Goal: Task Accomplishment & Management: Complete application form

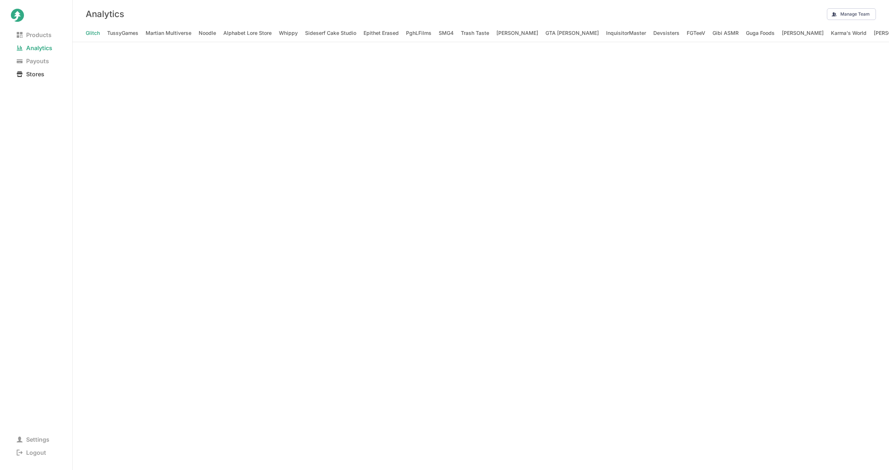
click at [47, 75] on span "Stores" at bounding box center [30, 74] width 39 height 10
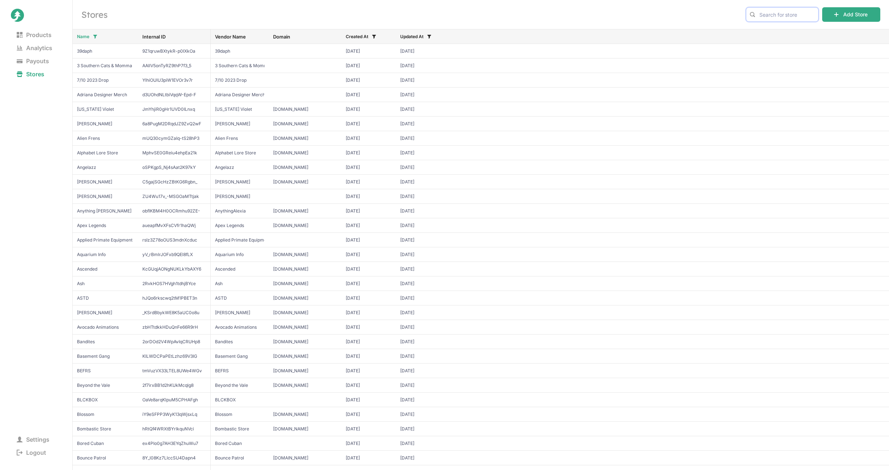
click at [793, 18] on input "text" at bounding box center [782, 14] width 73 height 15
type input "toca"
click at [781, 31] on span "Toca Boca" at bounding box center [782, 29] width 60 height 7
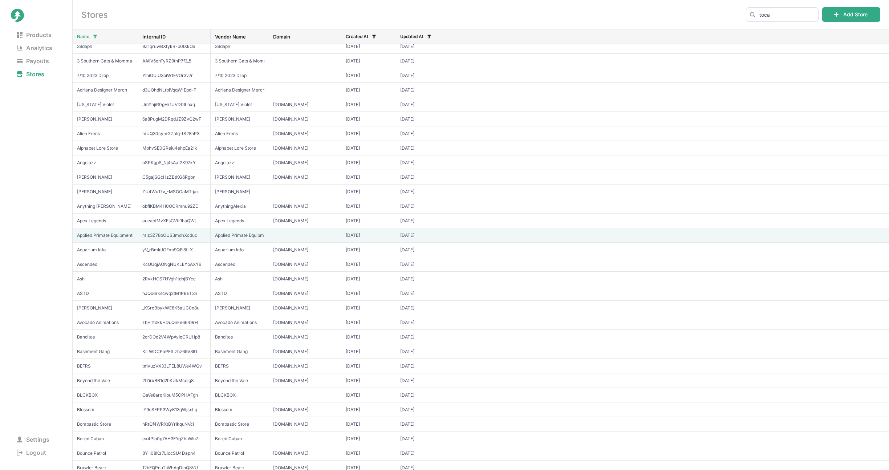
scroll to position [12, 0]
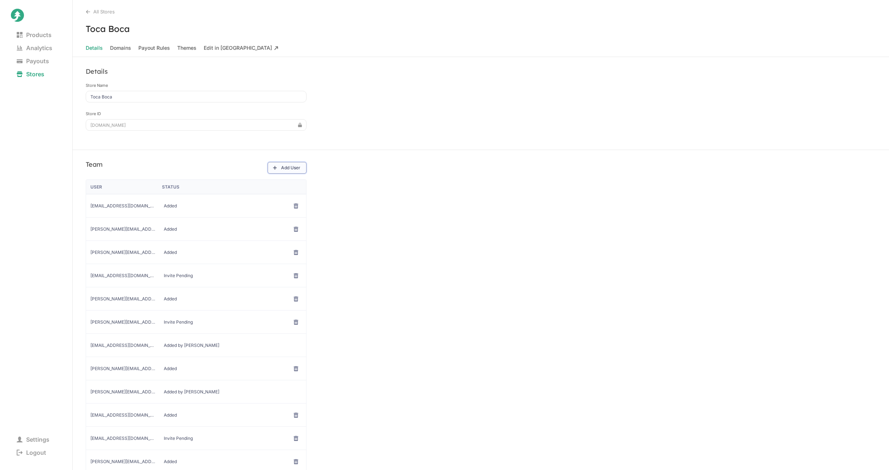
click at [270, 167] on button "Add User" at bounding box center [287, 168] width 39 height 12
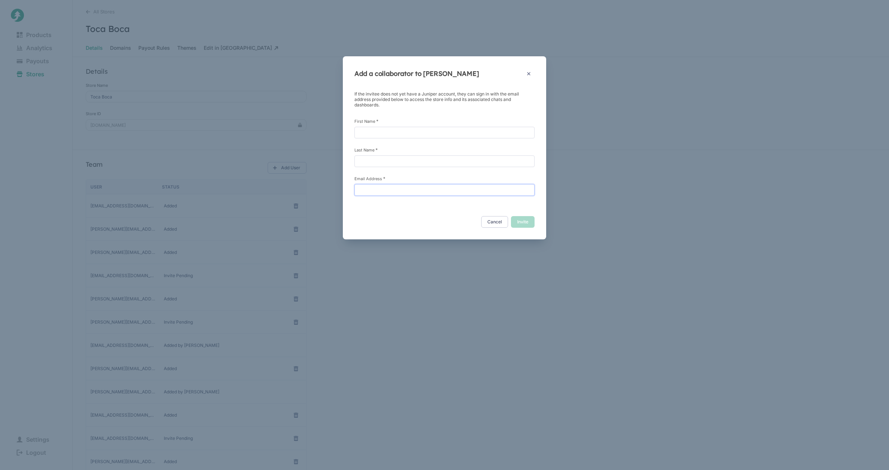
click at [458, 191] on input "Email Address *" at bounding box center [445, 190] width 180 height 12
paste input "Muhammad.UmarMujahid@spinmaster.com"
click at [372, 192] on input "Muhammad.UmarMujahid@spinmaster.com" at bounding box center [445, 190] width 180 height 12
type input "Muhammad.UmarMujahid@spinmaster.com"
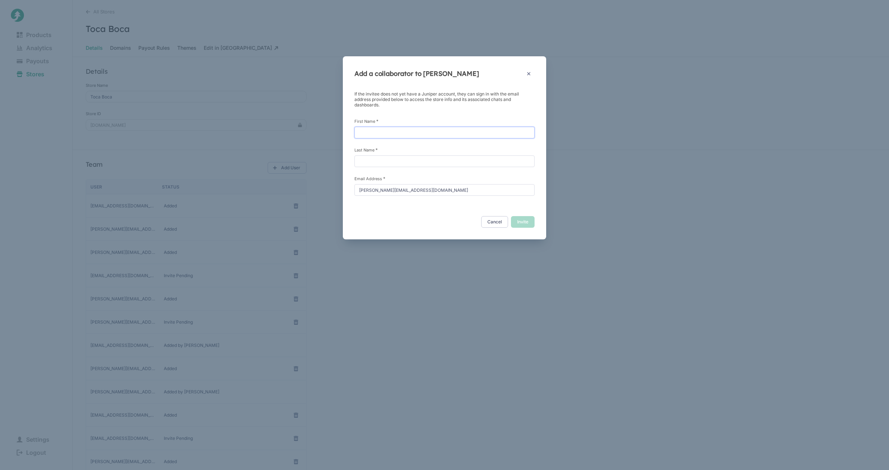
drag, startPoint x: 399, startPoint y: 132, endPoint x: 399, endPoint y: 148, distance: 16.0
click at [399, 132] on input "First Name *" at bounding box center [445, 133] width 180 height 12
paste input "Muhammad"
type input "Muhammad"
click at [404, 187] on input "Muhammad.UmarMujahid@spinmaster.com" at bounding box center [445, 190] width 180 height 12
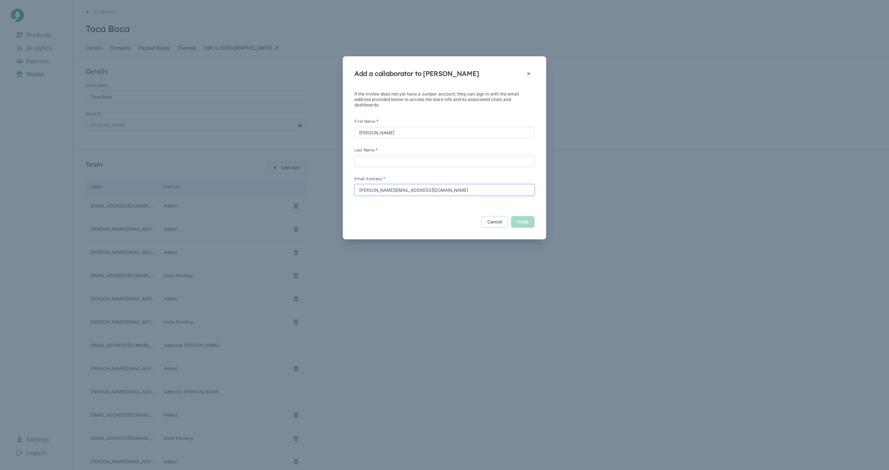
click at [404, 187] on input "Muhammad.UmarMujahid@spinmaster.com" at bounding box center [445, 190] width 180 height 12
click at [389, 166] on input "Last Name *" at bounding box center [445, 161] width 180 height 12
paste input "UmarMujahid"
type input "UmarMujahid"
drag, startPoint x: 371, startPoint y: 161, endPoint x: 331, endPoint y: 159, distance: 40.4
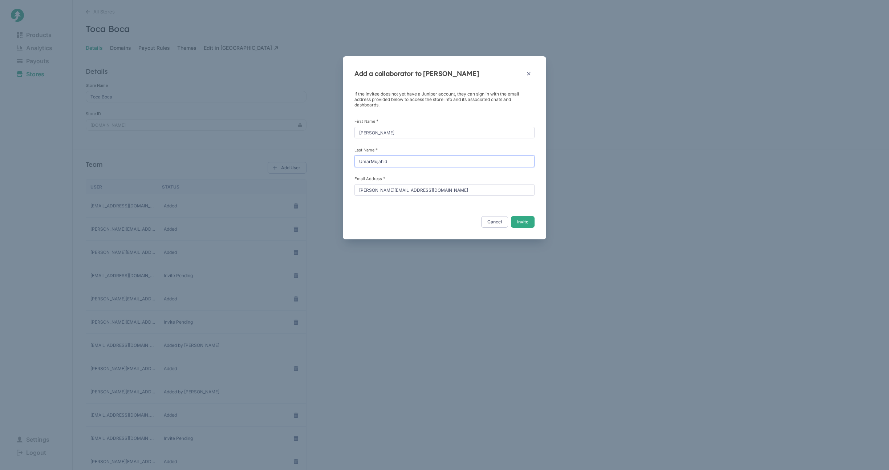
click at [331, 159] on div "Add a collaborator to Toca Boca If the invitee does not yet have a Juniper acco…" at bounding box center [444, 235] width 889 height 470
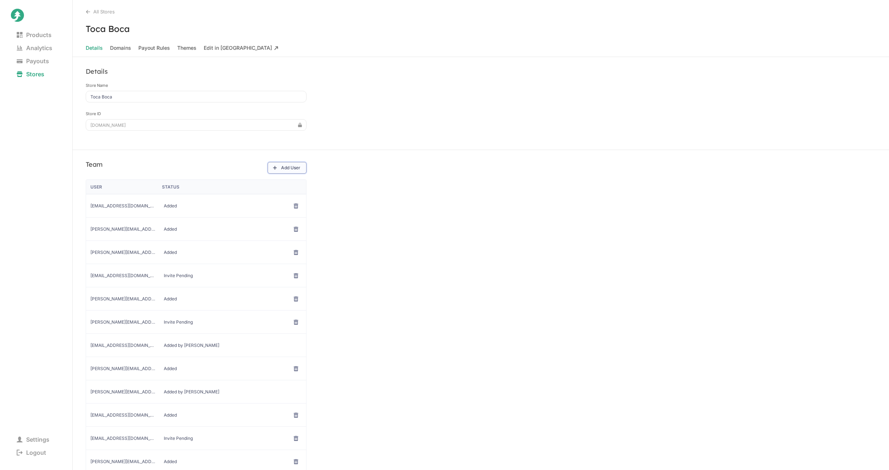
click at [271, 167] on button "Add User" at bounding box center [287, 168] width 39 height 12
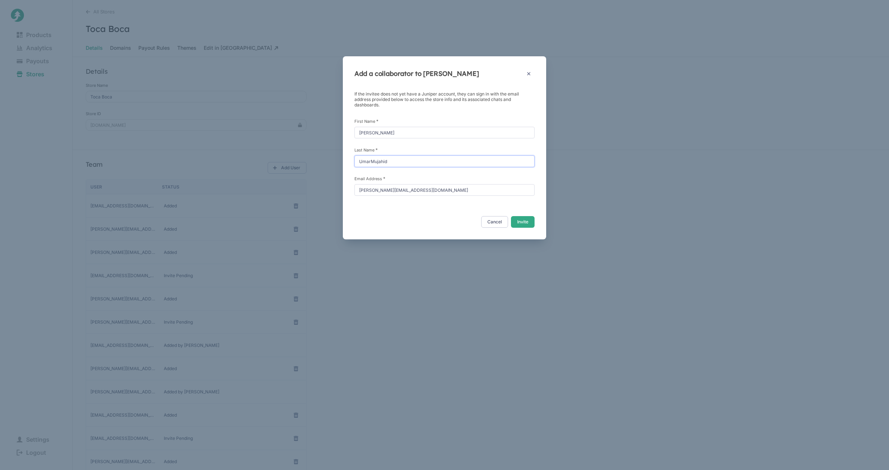
drag, startPoint x: 372, startPoint y: 162, endPoint x: 330, endPoint y: 152, distance: 43.0
click at [330, 152] on div "Add a collaborator to Toca Boca If the invitee does not yet have a Juniper acco…" at bounding box center [444, 235] width 889 height 470
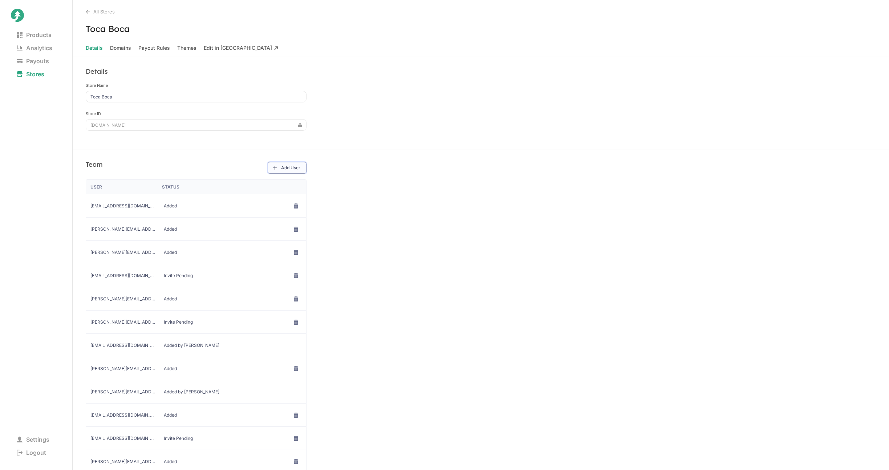
click at [299, 173] on button "Add User" at bounding box center [287, 168] width 39 height 12
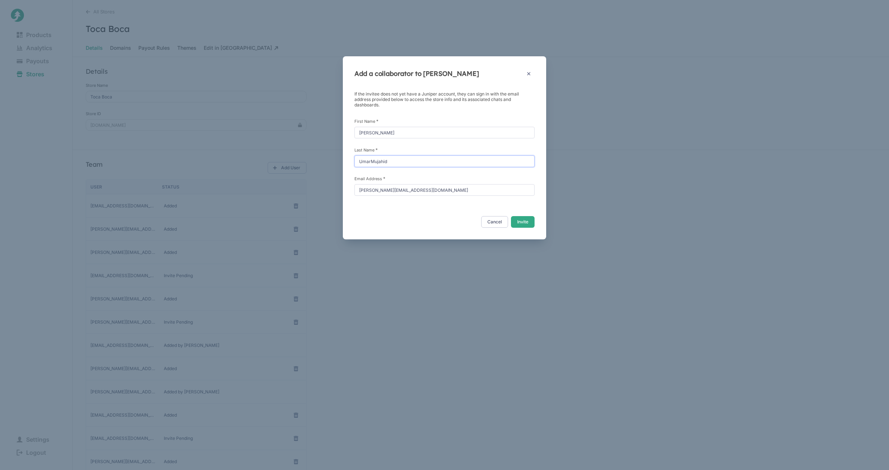
click at [370, 161] on input "UmarMujahid" at bounding box center [445, 161] width 180 height 12
type input "Mujahid"
click at [529, 224] on button "Invite" at bounding box center [523, 222] width 24 height 12
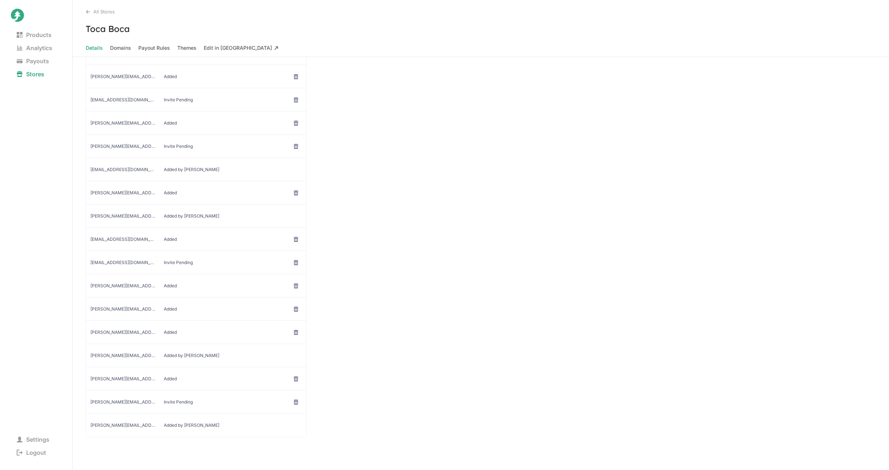
scroll to position [176, 0]
